Goal: Information Seeking & Learning: Learn about a topic

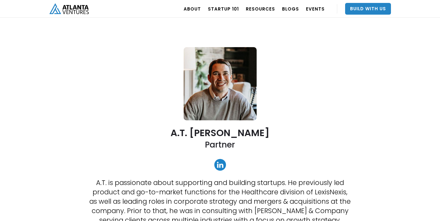
scroll to position [11, 0]
click at [222, 165] on link at bounding box center [221, 164] width 12 height 12
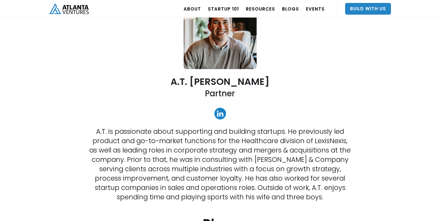
scroll to position [63, 0]
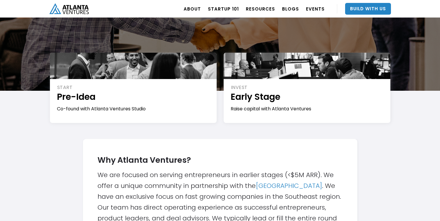
scroll to position [79, 0]
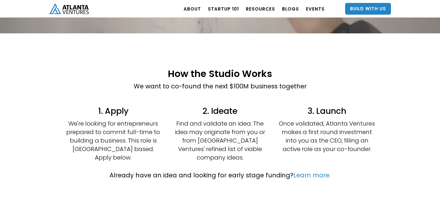
scroll to position [108, 0]
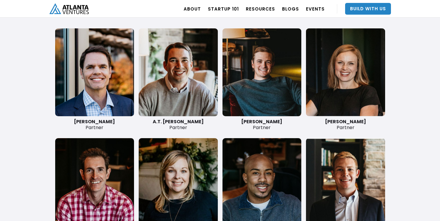
scroll to position [1382, 0]
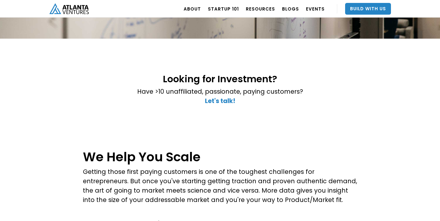
scroll to position [104, 0]
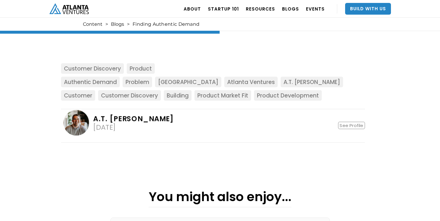
scroll to position [678, 0]
